Goal: Task Accomplishment & Management: Use online tool/utility

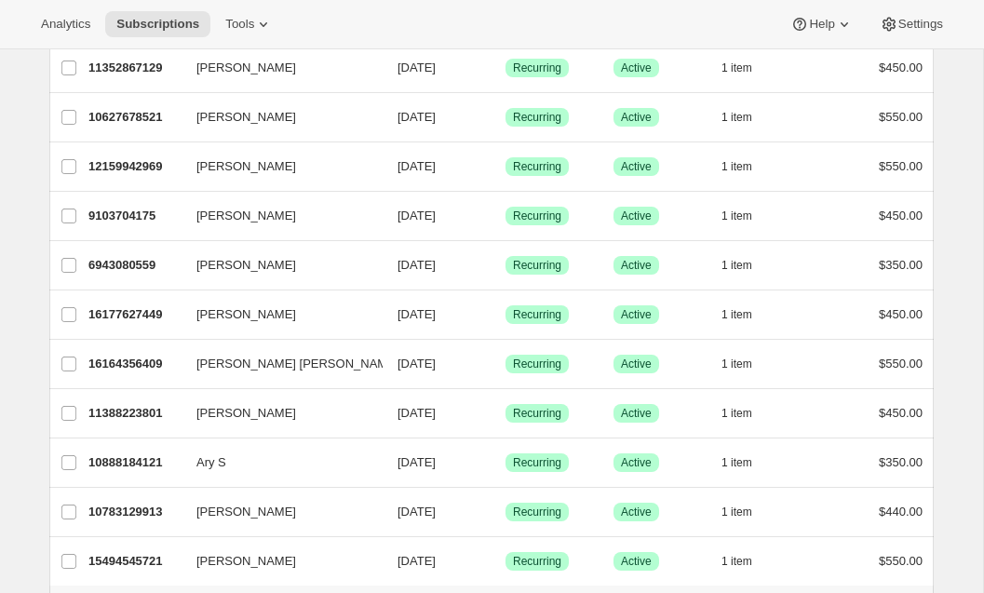
scroll to position [2182, 0]
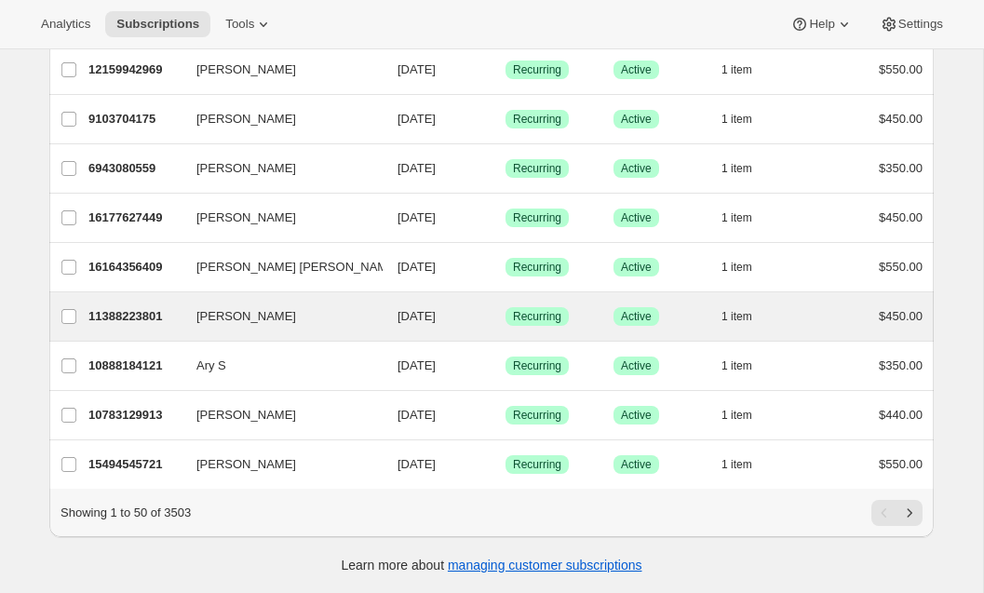
click at [152, 302] on div "Pablo Morayta 11388223801 Pablo Morayta 09/28/2025 Success Recurring Success Ac…" at bounding box center [491, 316] width 885 height 48
click at [129, 327] on div "11388223801 Pablo Morayta 09/28/2025 Success Recurring Success Active 1 item $4…" at bounding box center [505, 317] width 834 height 26
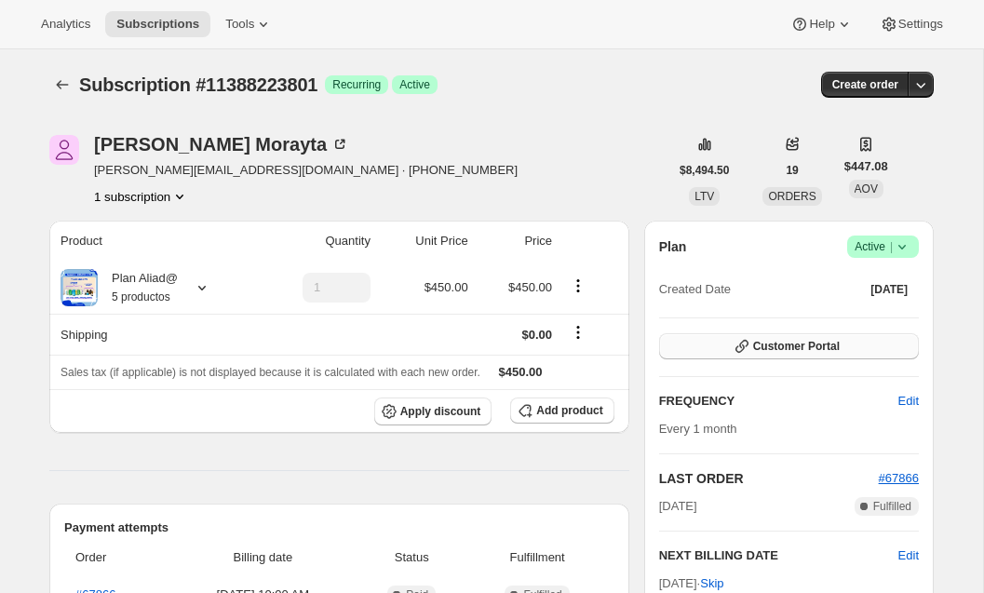
click at [762, 347] on span "Customer Portal" at bounding box center [796, 346] width 87 height 15
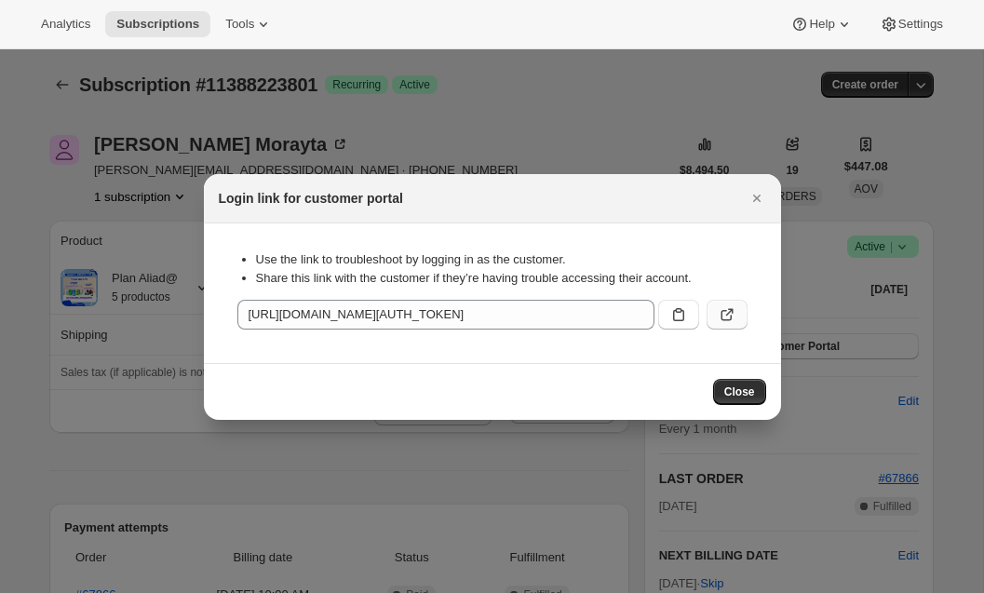
click at [730, 314] on icon ":rc1:" at bounding box center [727, 314] width 19 height 19
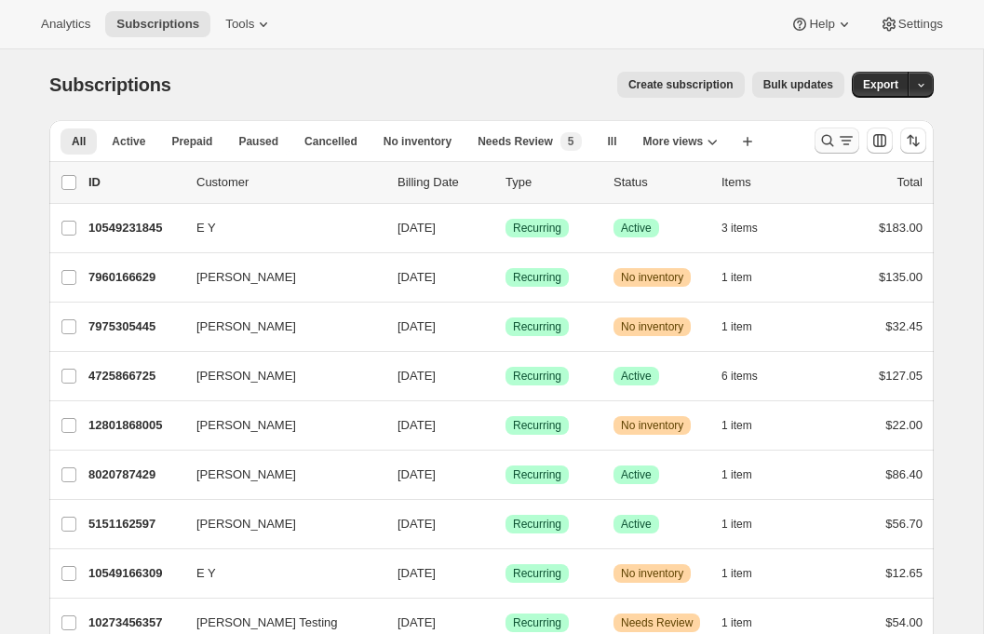
click at [836, 145] on icon "Search and filter results" at bounding box center [828, 140] width 19 height 19
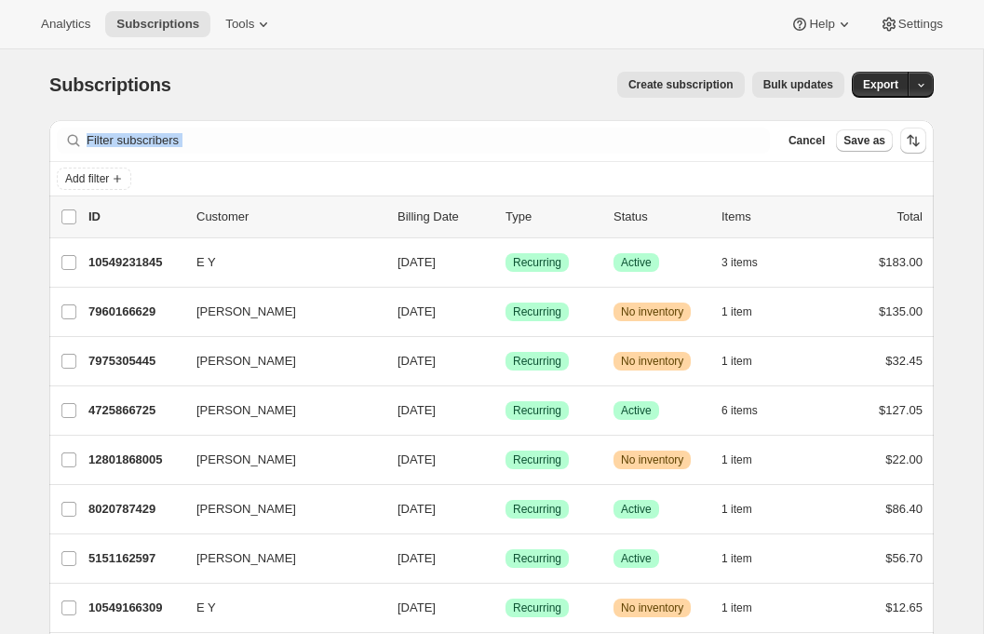
click at [95, 162] on div "Filter subscribers Cancel Save as Add filter" at bounding box center [491, 158] width 885 height 76
click at [95, 171] on span "Add filter" at bounding box center [87, 178] width 44 height 15
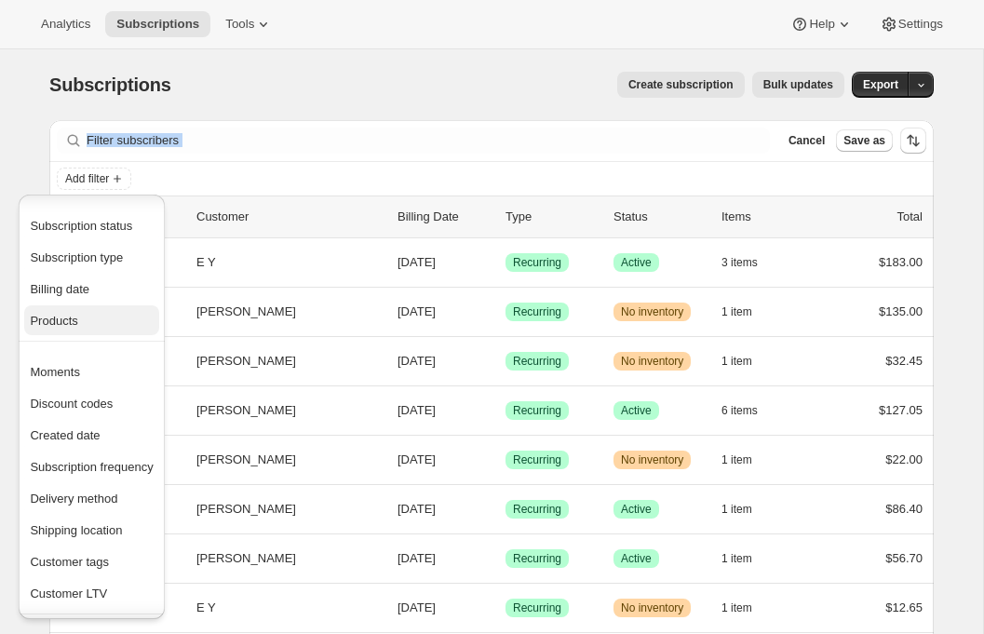
scroll to position [37, 0]
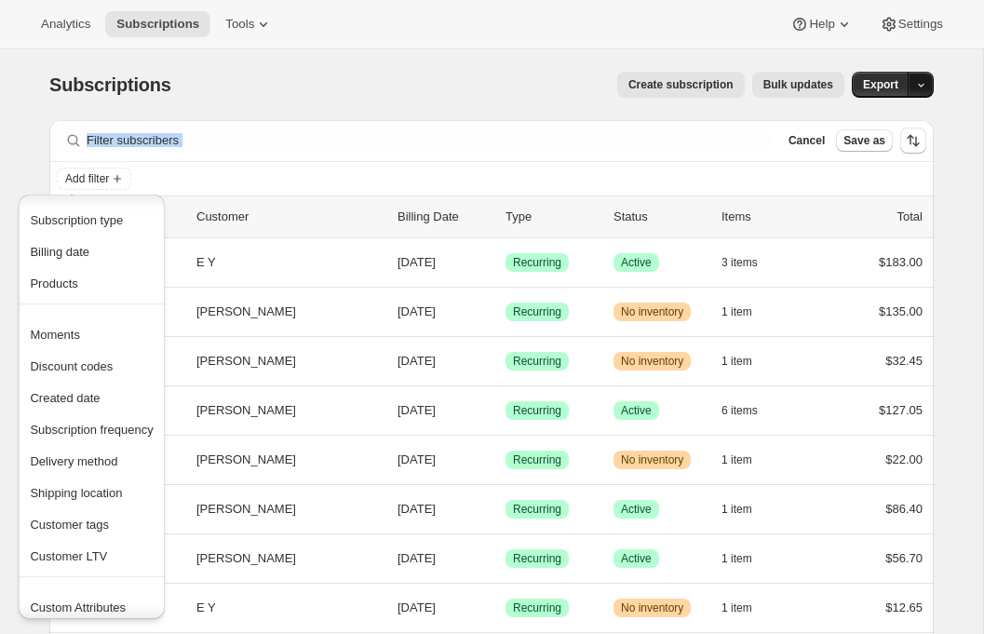
click at [925, 82] on icon "button" at bounding box center [921, 85] width 12 height 12
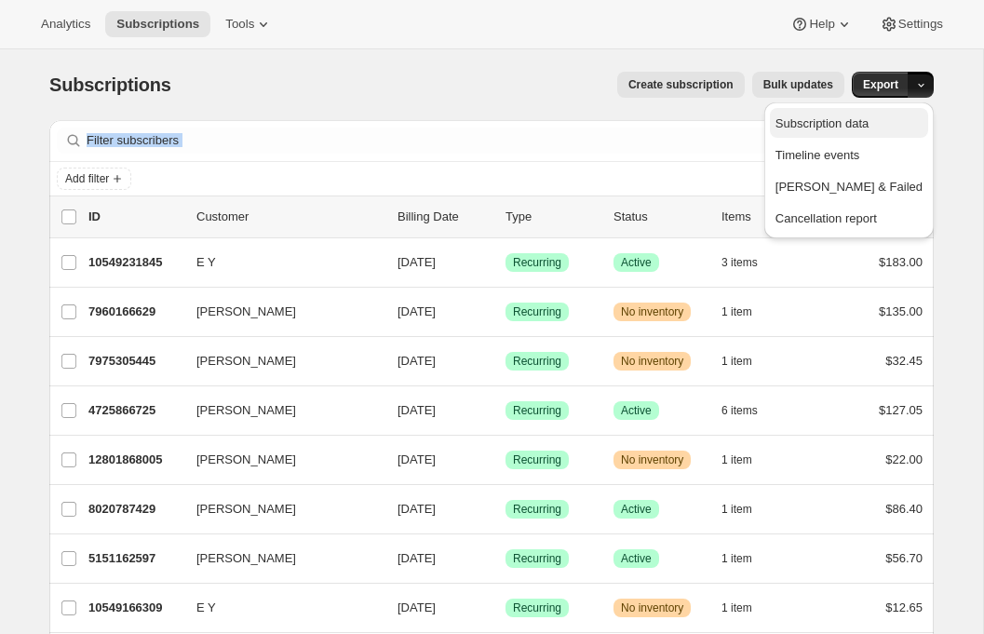
click at [869, 118] on span "Subscription data" at bounding box center [822, 123] width 93 height 14
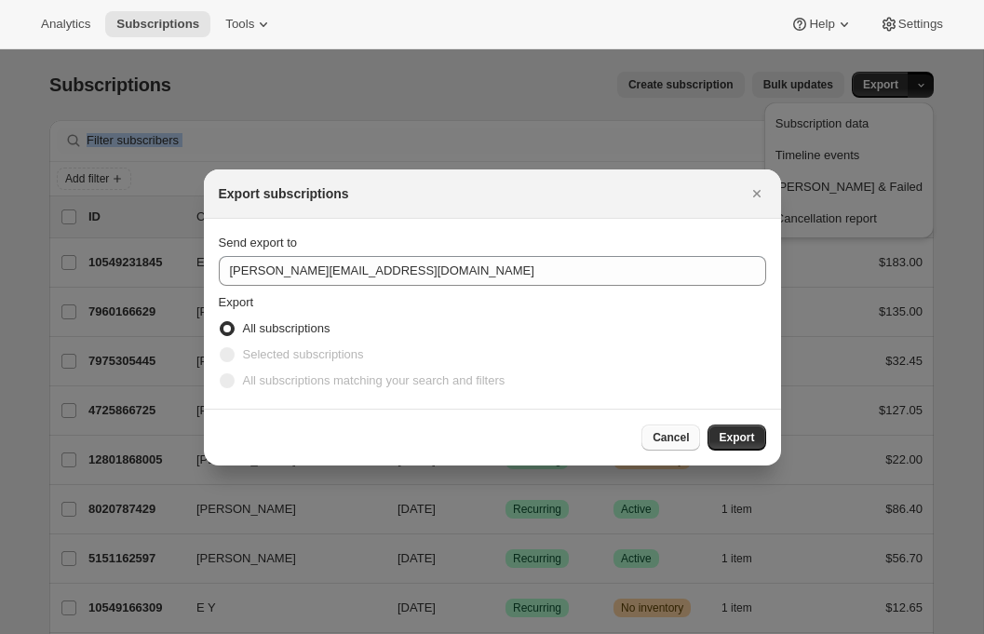
click at [677, 439] on span "Cancel" at bounding box center [671, 437] width 36 height 15
